Goal: Information Seeking & Learning: Learn about a topic

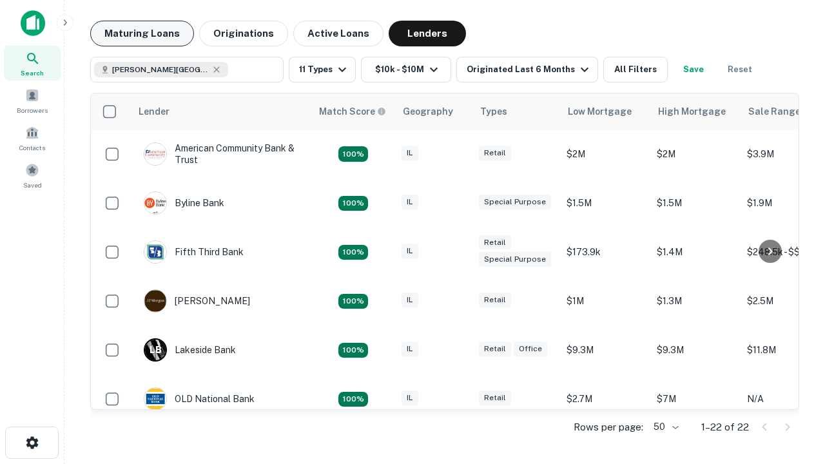
click at [142, 33] on button "Maturing Loans" at bounding box center [142, 34] width 104 height 26
